Goal: Navigation & Orientation: Go to known website

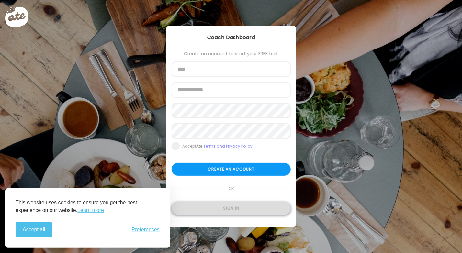
click at [225, 211] on div "Sign in" at bounding box center [231, 208] width 119 height 13
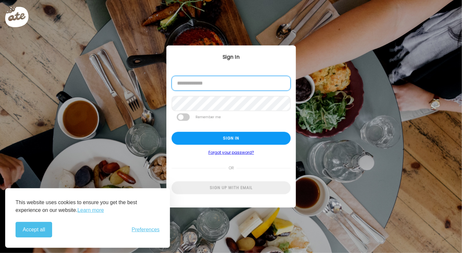
click at [222, 83] on input "email" at bounding box center [231, 83] width 119 height 15
type input "**********"
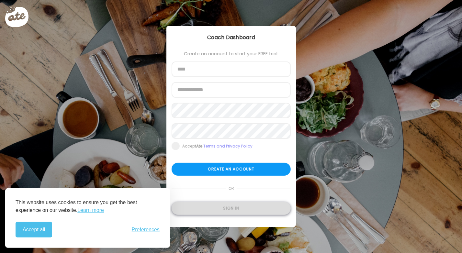
click at [214, 211] on div "Sign in" at bounding box center [231, 208] width 119 height 13
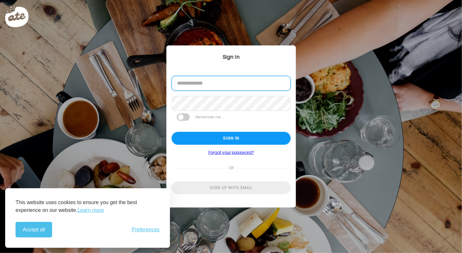
click at [211, 83] on input "email" at bounding box center [231, 83] width 119 height 15
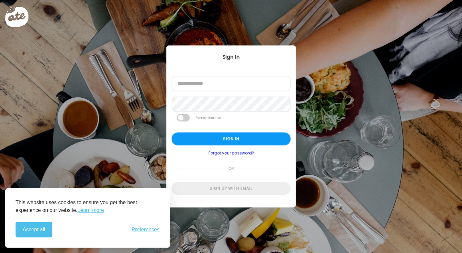
click at [75, 115] on div "Ate Coach Dashboard Wahoo! It’s official Take a moment to set up your Coach Pro…" at bounding box center [231, 126] width 462 height 253
click at [197, 79] on label "Email address" at bounding box center [190, 78] width 26 height 5
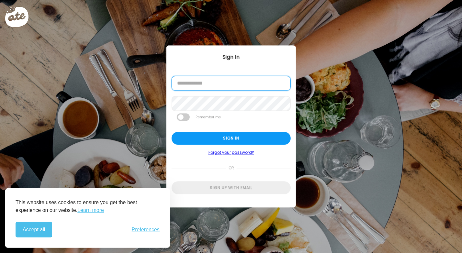
click at [197, 83] on input "email" at bounding box center [231, 83] width 119 height 15
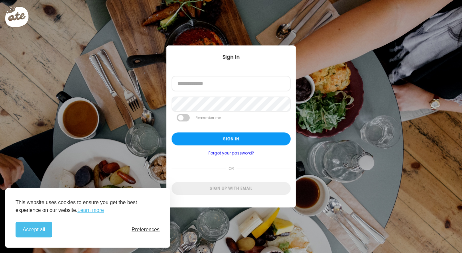
click at [141, 231] on span "Preferences" at bounding box center [146, 230] width 28 height 6
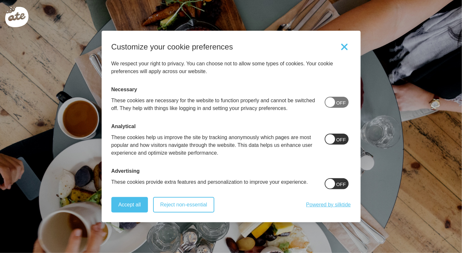
click at [183, 206] on button "Reject non-essential" at bounding box center [183, 205] width 61 height 16
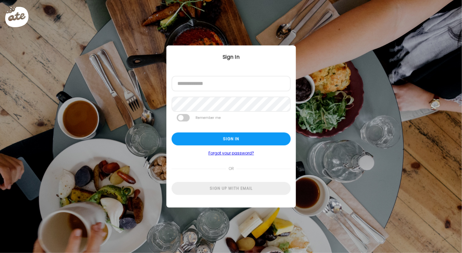
click at [205, 106] on form "Email address Password Remember me Sign in Forgot your password? or Sign up wit…" at bounding box center [231, 135] width 119 height 119
click at [188, 118] on span at bounding box center [183, 117] width 13 height 7
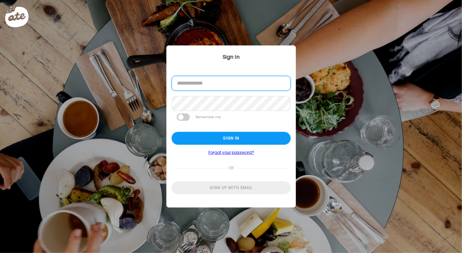
click at [209, 86] on input "email" at bounding box center [231, 83] width 119 height 15
